Goal: Task Accomplishment & Management: Complete application form

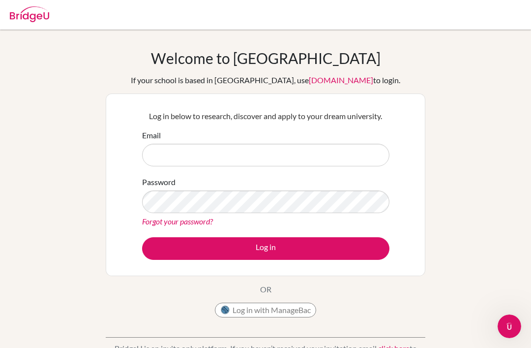
click at [354, 157] on input "Email" at bounding box center [265, 155] width 247 height 23
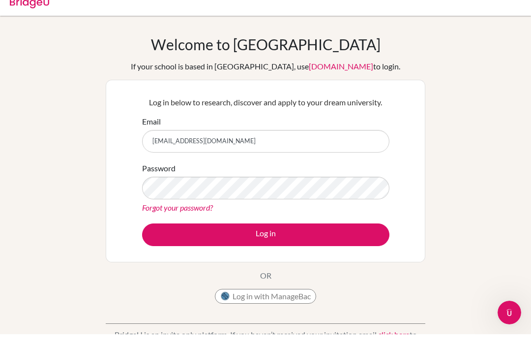
type input "[EMAIL_ADDRESS][DOMAIN_NAME]"
click at [266, 237] on button "Log in" at bounding box center [265, 248] width 247 height 23
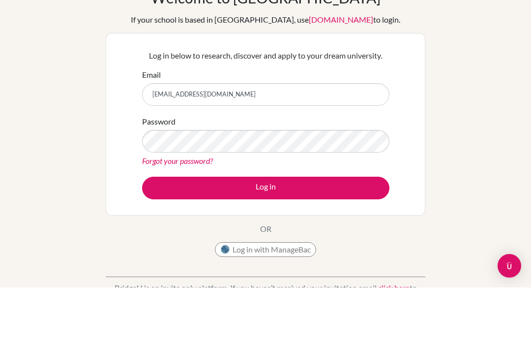
scroll to position [61, 0]
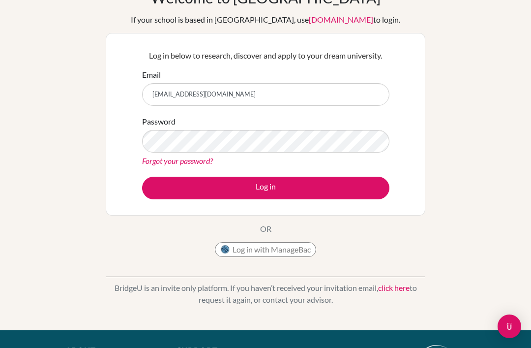
click at [368, 185] on button "Log in" at bounding box center [265, 188] width 247 height 23
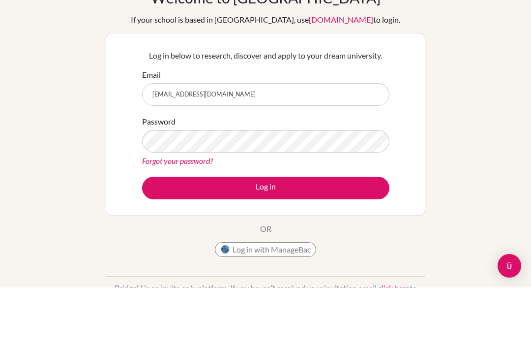
scroll to position [61, 0]
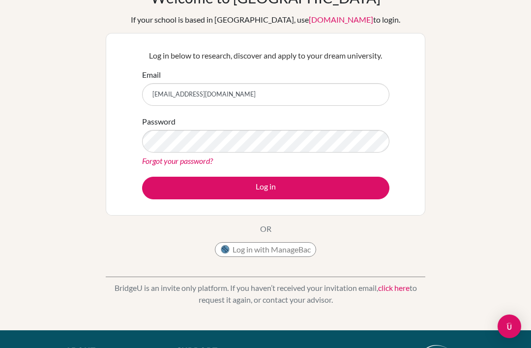
click at [372, 187] on button "Log in" at bounding box center [265, 188] width 247 height 23
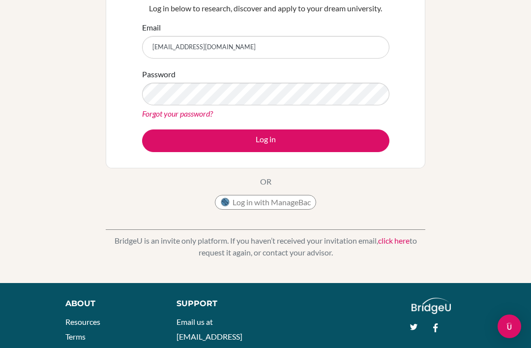
scroll to position [100, 0]
